Goal: Transaction & Acquisition: Obtain resource

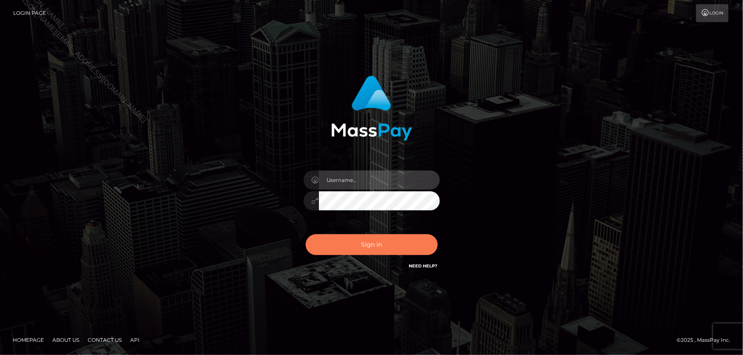
type input "Lorelee"
click at [373, 245] on button "Sign in" at bounding box center [372, 245] width 132 height 21
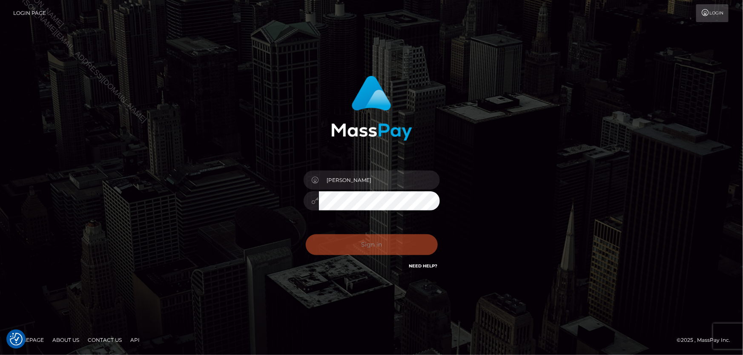
checkbox input "true"
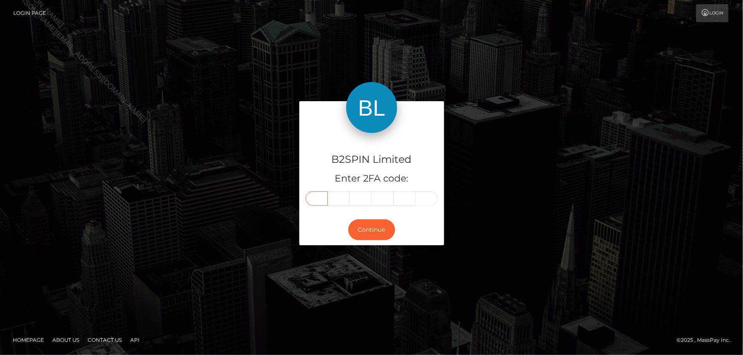
click at [317, 198] on input "text" at bounding box center [317, 199] width 22 height 14
type input "1"
type input "9"
type input "0"
type input "9"
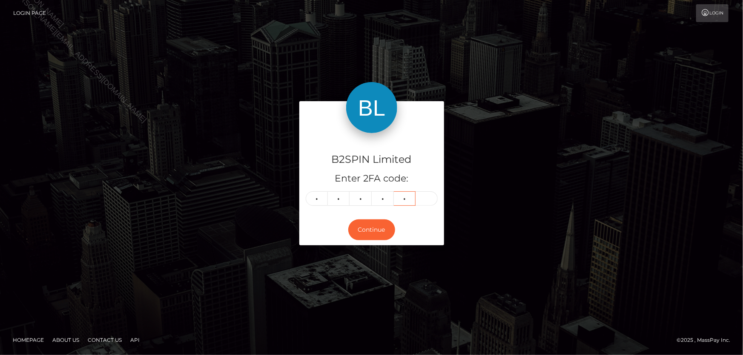
type input "3"
type input "7"
click at [380, 226] on button "Continue" at bounding box center [371, 230] width 47 height 21
click at [368, 227] on button "Continue" at bounding box center [371, 230] width 47 height 21
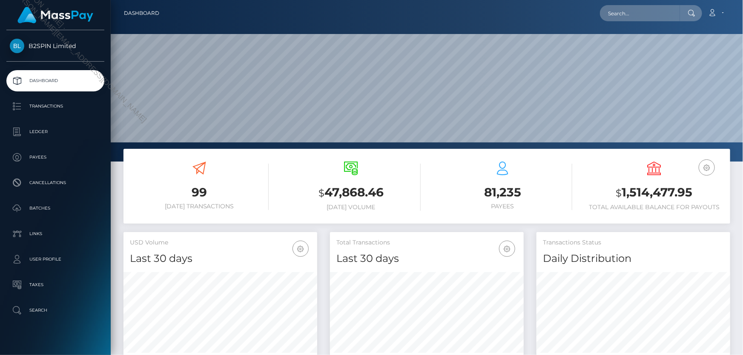
scroll to position [151, 193]
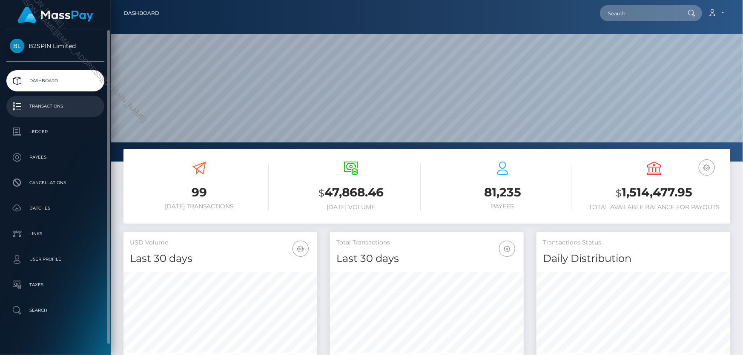
click at [43, 103] on p "Transactions" at bounding box center [55, 106] width 91 height 13
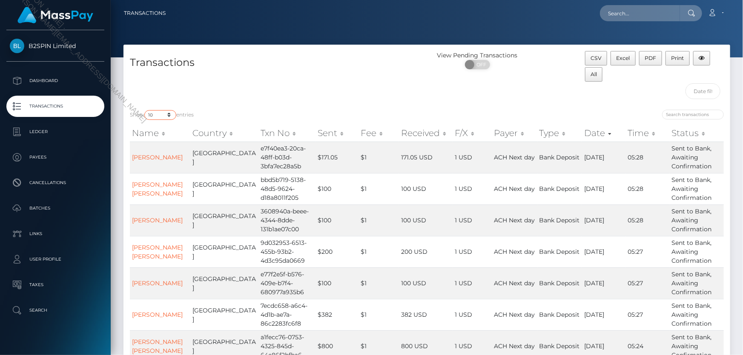
click at [169, 115] on select "10 25 50 100 250 500 1,000 3,500" at bounding box center [160, 115] width 32 height 10
select select "3500"
click at [145, 110] on select "10 25 50 100 250 500 1,000 3,500" at bounding box center [160, 115] width 32 height 10
click at [477, 68] on span "OFF" at bounding box center [480, 64] width 21 height 9
checkbox input "true"
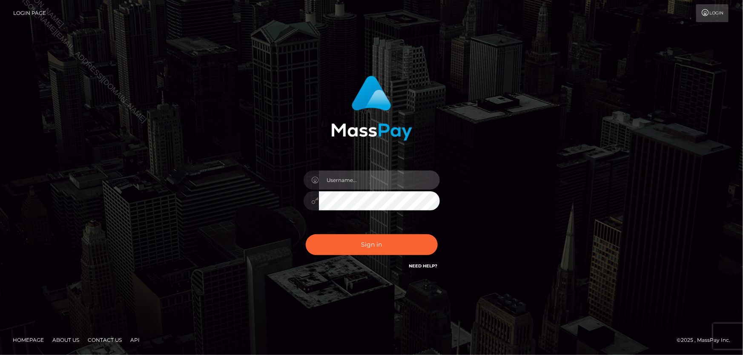
type input "[PERSON_NAME]"
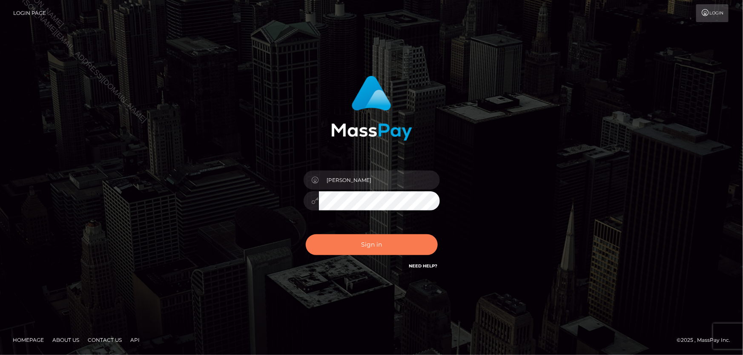
click at [361, 244] on button "Sign in" at bounding box center [372, 245] width 132 height 21
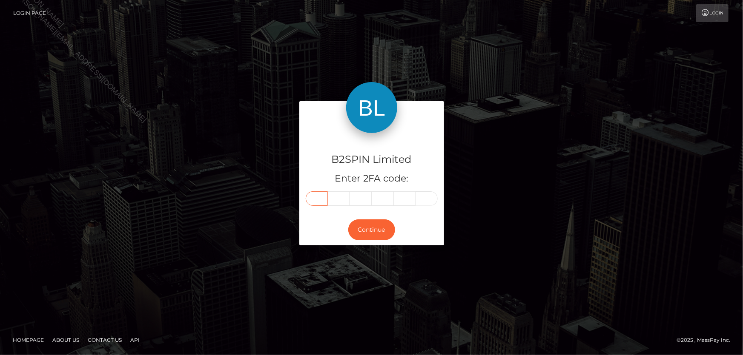
click at [320, 199] on input "text" at bounding box center [317, 199] width 22 height 14
type input "5"
type input "1"
type input "5"
type input "9"
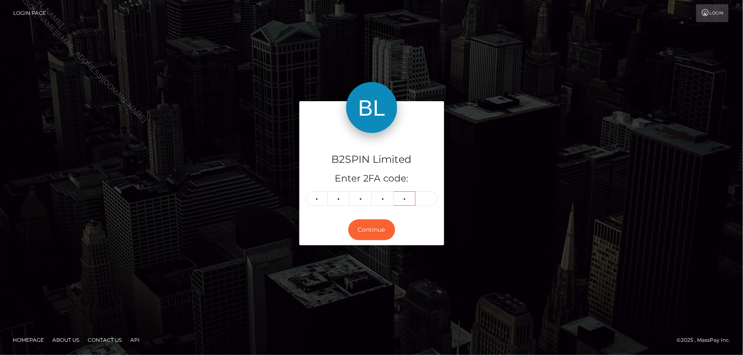
type input "7"
type input "3"
click at [375, 234] on button "Continue" at bounding box center [371, 230] width 47 height 21
click at [375, 233] on button "Continue" at bounding box center [371, 230] width 47 height 21
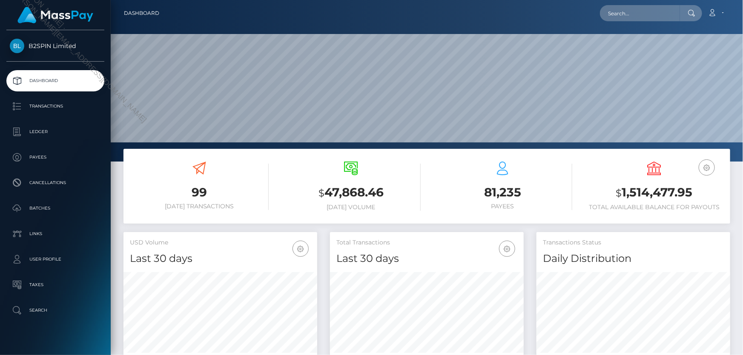
scroll to position [151, 193]
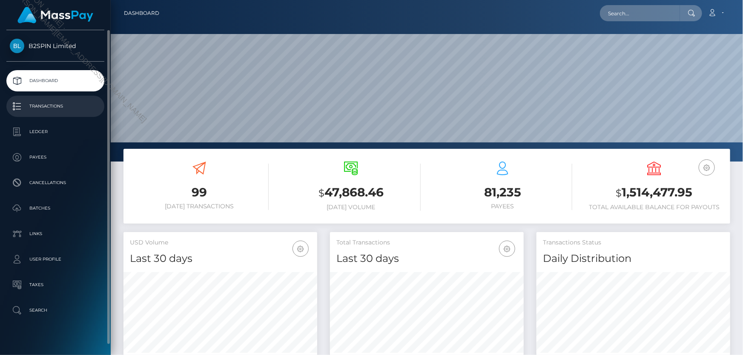
click at [60, 104] on p "Transactions" at bounding box center [55, 106] width 91 height 13
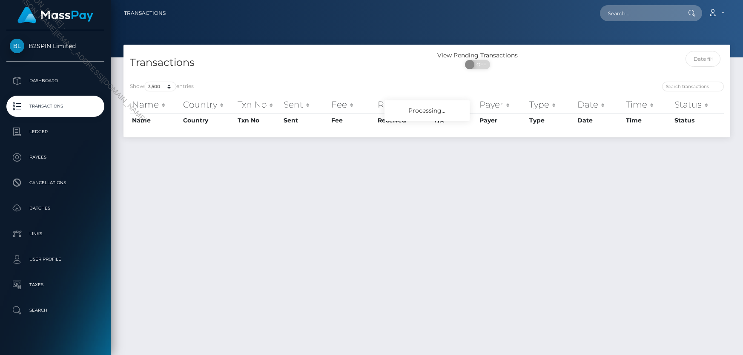
select select "3500"
click at [481, 67] on span "OFF" at bounding box center [480, 64] width 21 height 9
checkbox input "true"
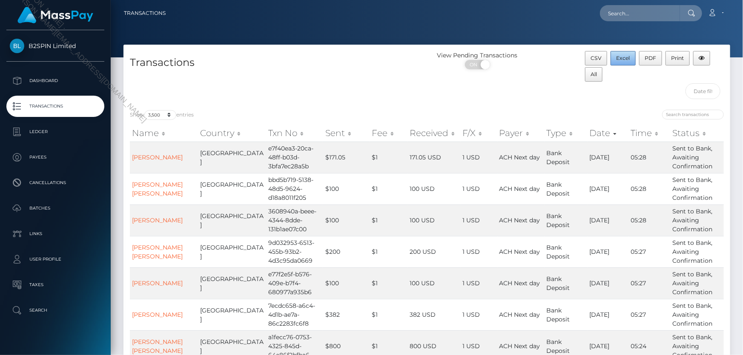
click at [623, 60] on span "Excel" at bounding box center [623, 58] width 14 height 6
click at [702, 93] on input "text" at bounding box center [702, 91] width 35 height 16
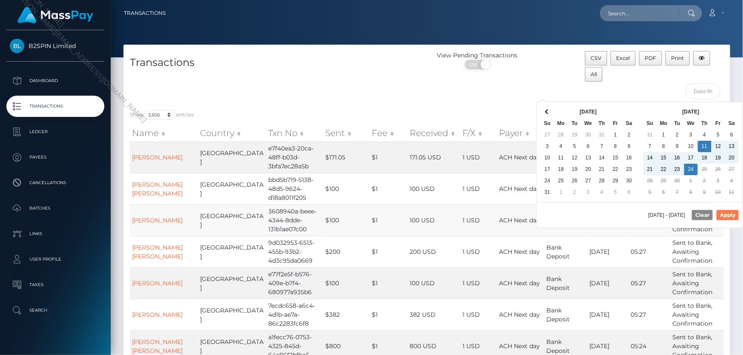
click at [724, 215] on button "Apply" at bounding box center [728, 215] width 22 height 10
type input "[DATE] - [DATE]"
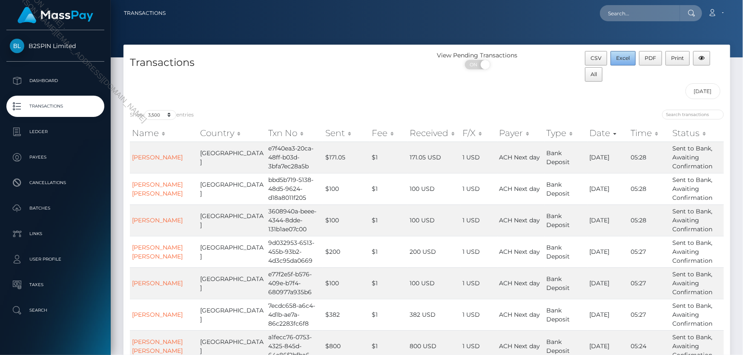
click at [627, 60] on span "Excel" at bounding box center [623, 58] width 14 height 6
